Goal: Task Accomplishment & Management: Use online tool/utility

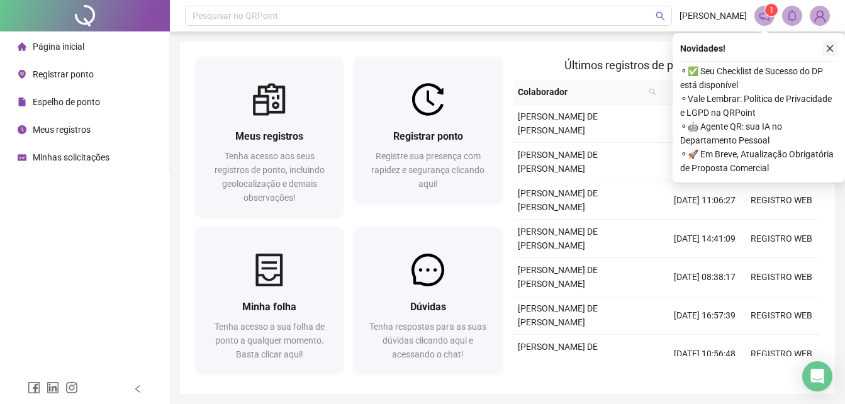
click at [831, 52] on icon "close" at bounding box center [830, 48] width 9 height 9
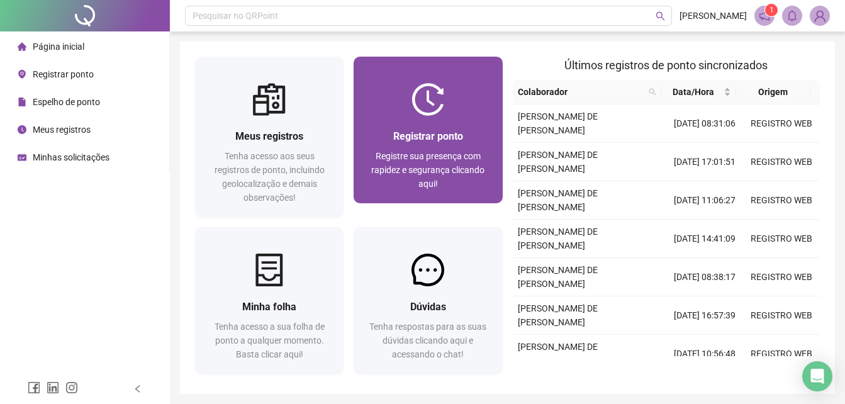
click at [379, 135] on div "Registrar ponto" at bounding box center [428, 136] width 118 height 16
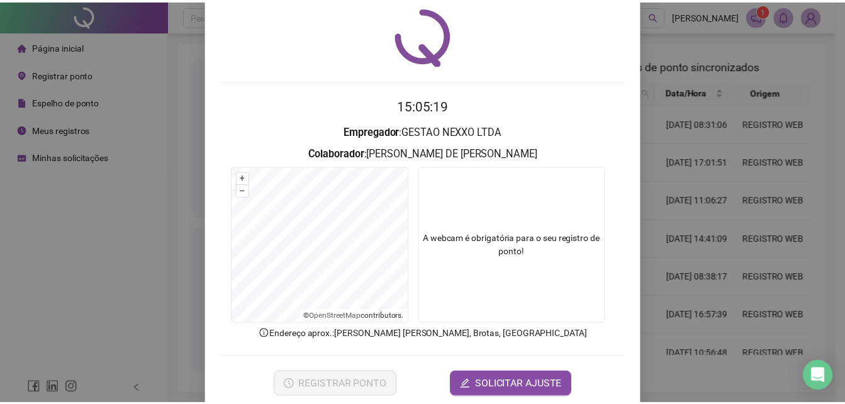
scroll to position [60, 0]
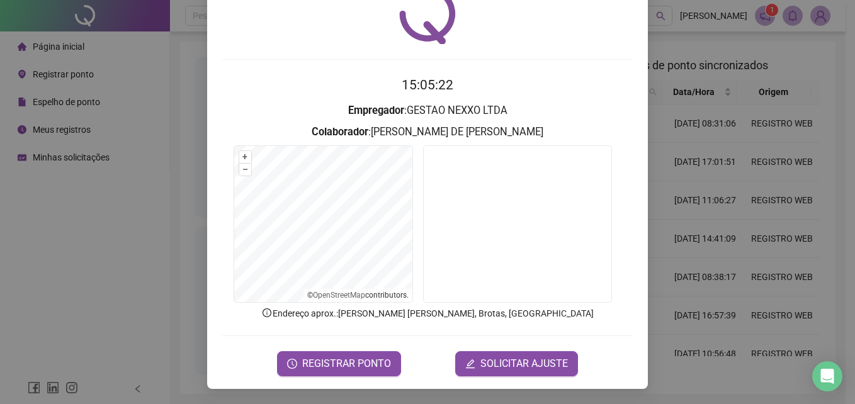
click at [677, 201] on div "Registro [PERSON_NAME] web 15:05:22 Empregador : GESTAO NEXXO LTDA Colaborador …" at bounding box center [427, 202] width 855 height 404
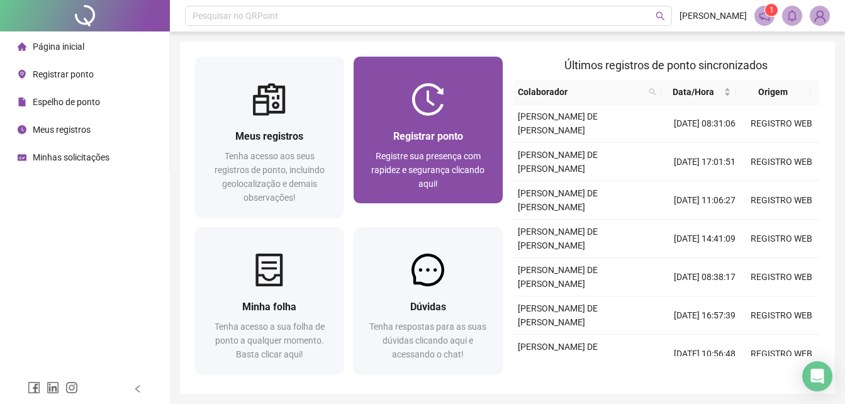
click at [434, 134] on span "Registrar ponto" at bounding box center [428, 136] width 70 height 12
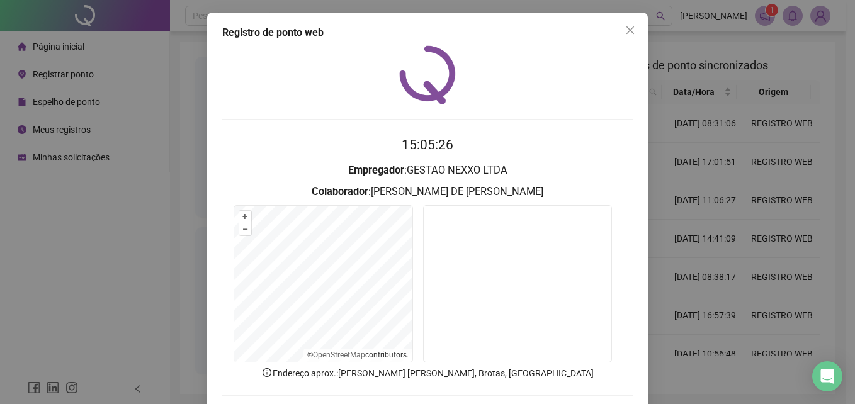
click at [695, 102] on div "Registro [PERSON_NAME] web 15:05:26 Empregador : GESTAO NEXXO LTDA Colaborador …" at bounding box center [427, 202] width 855 height 404
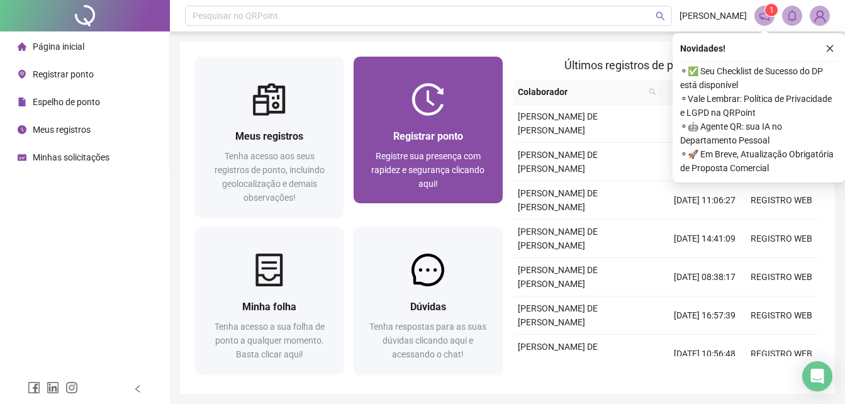
click at [413, 136] on span "Registrar ponto" at bounding box center [428, 136] width 70 height 12
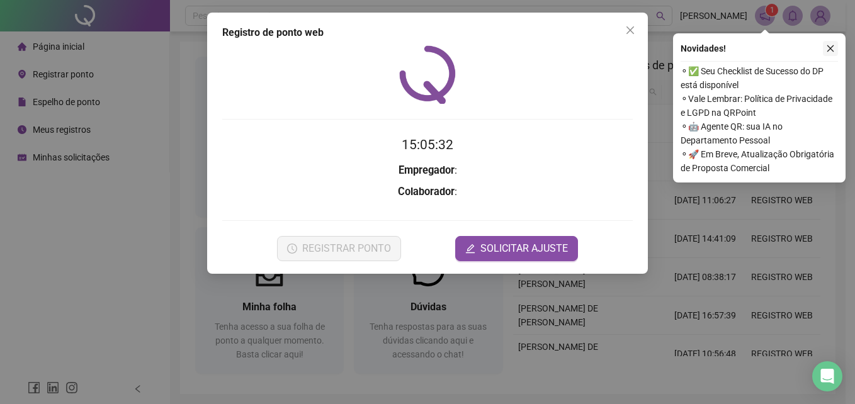
click at [824, 52] on button "button" at bounding box center [830, 48] width 15 height 15
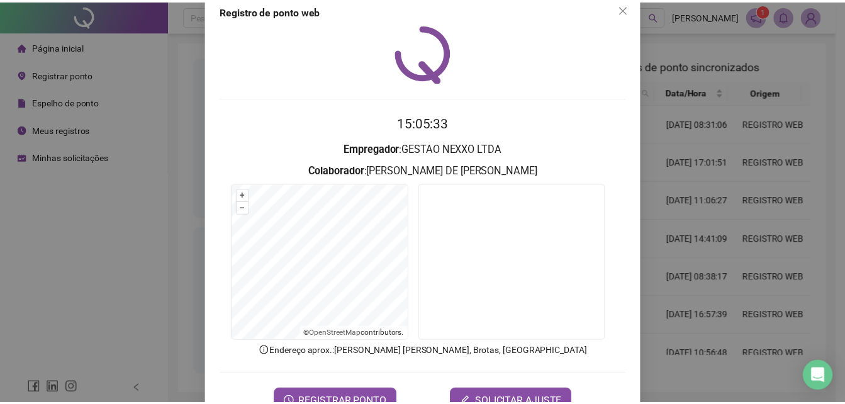
scroll to position [60, 0]
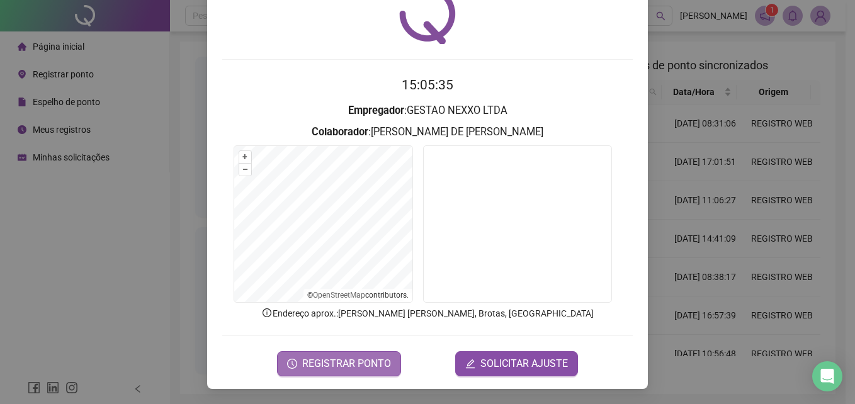
click at [340, 363] on span "REGISTRAR PONTO" at bounding box center [346, 363] width 89 height 15
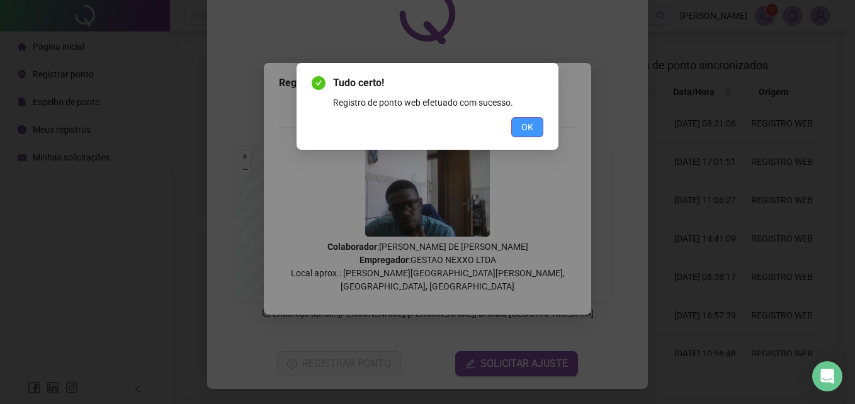
click at [530, 122] on span "OK" at bounding box center [527, 127] width 12 height 14
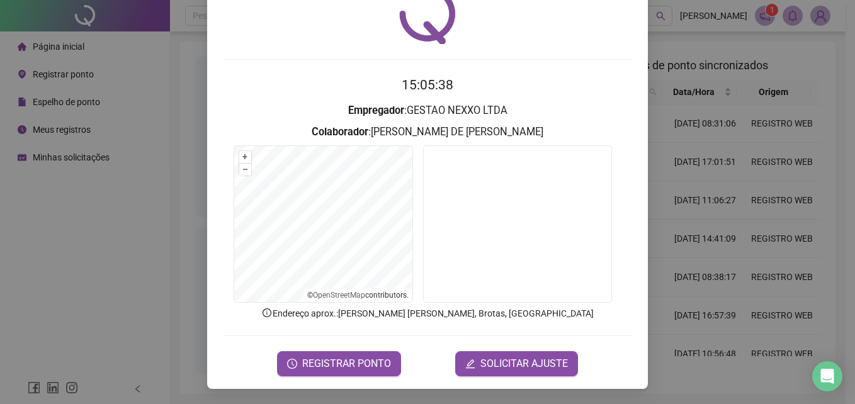
click at [687, 144] on div "Registro de ponto web 15:05:38 Empregador : GESTAO NEXXO LTDA Colaborador : VIC…" at bounding box center [427, 202] width 855 height 404
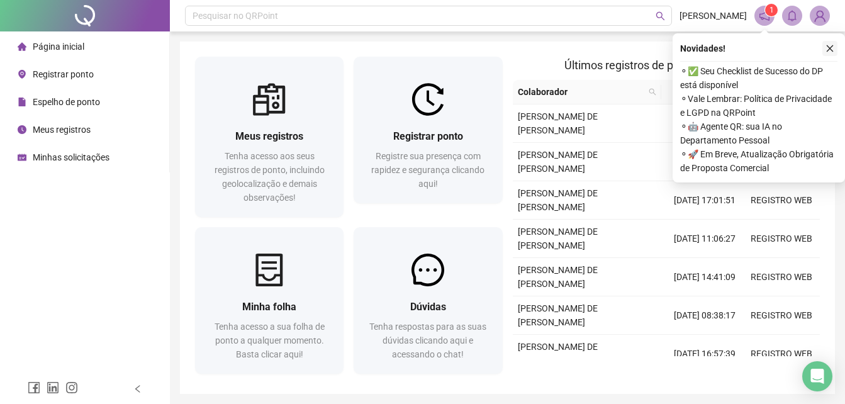
click at [830, 46] on icon "close" at bounding box center [830, 48] width 9 height 9
